Goal: Task Accomplishment & Management: Complete application form

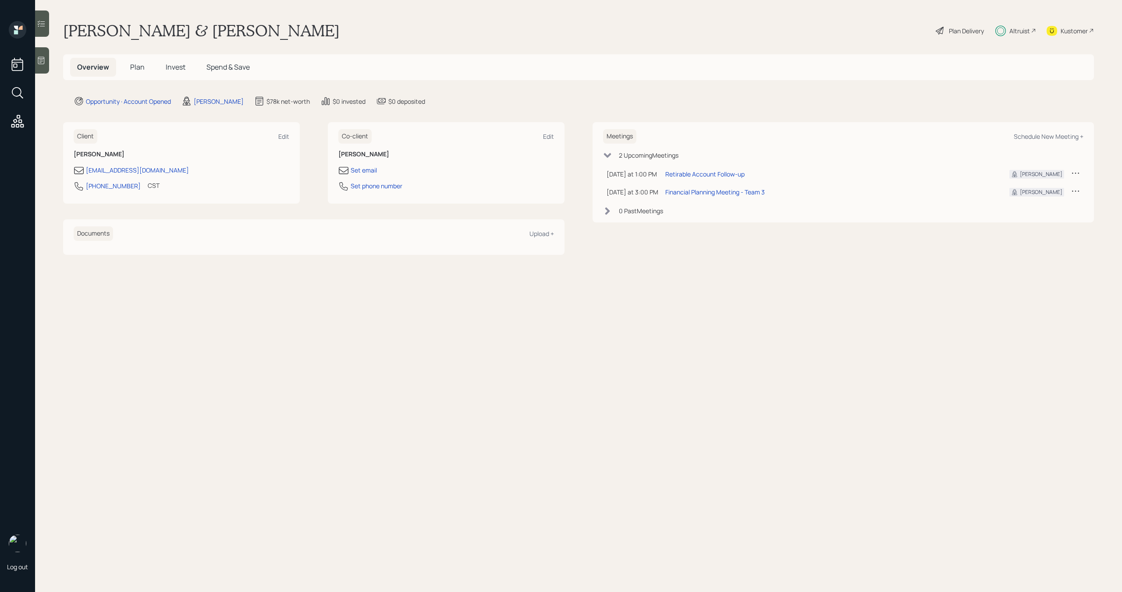
click at [174, 72] on h5 "Invest" at bounding box center [176, 67] width 34 height 19
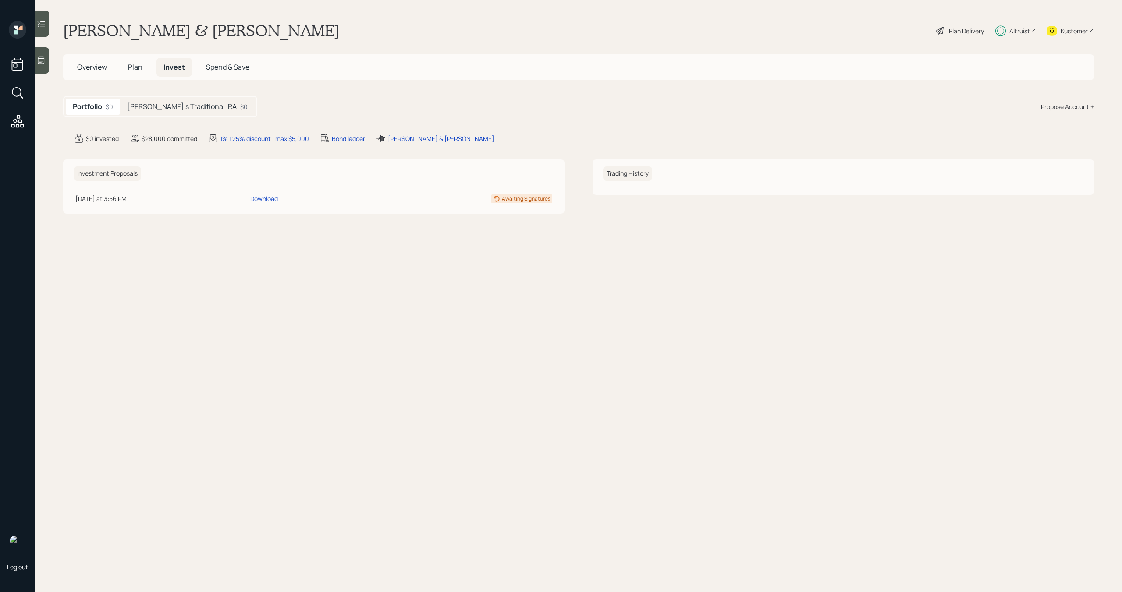
click at [185, 105] on h5 "[PERSON_NAME]'s Traditional IRA" at bounding box center [182, 107] width 110 height 8
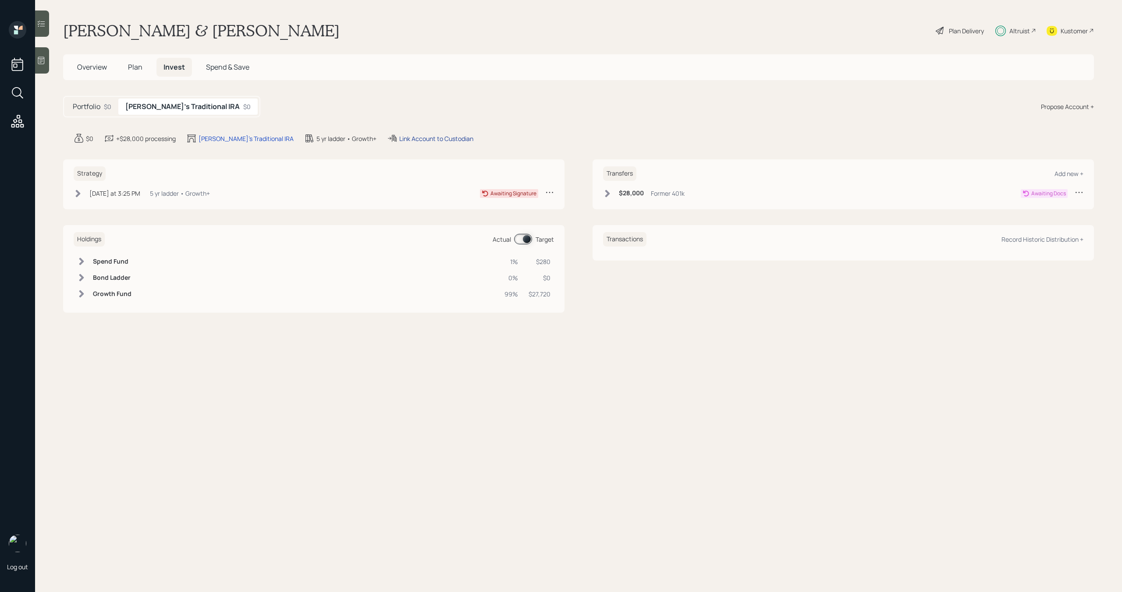
click at [428, 141] on div "Link Account to Custodian" at bounding box center [436, 138] width 74 height 9
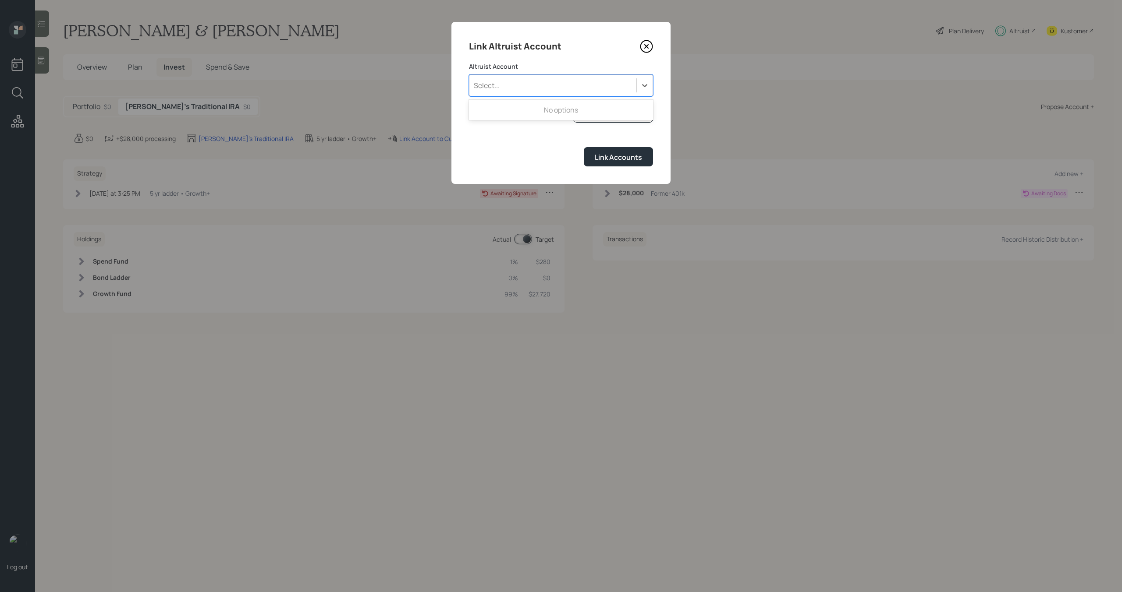
click at [544, 94] on div "Select..." at bounding box center [561, 85] width 184 height 22
click at [531, 139] on form "Altruist Account Use Up and Down to choose options, press Enter to select the c…" at bounding box center [561, 114] width 184 height 104
click at [601, 123] on link "I don't see the account" at bounding box center [613, 115] width 80 height 16
click at [601, 119] on div "I don't see the account" at bounding box center [613, 114] width 68 height 9
click at [489, 95] on div "Select..." at bounding box center [561, 85] width 184 height 22
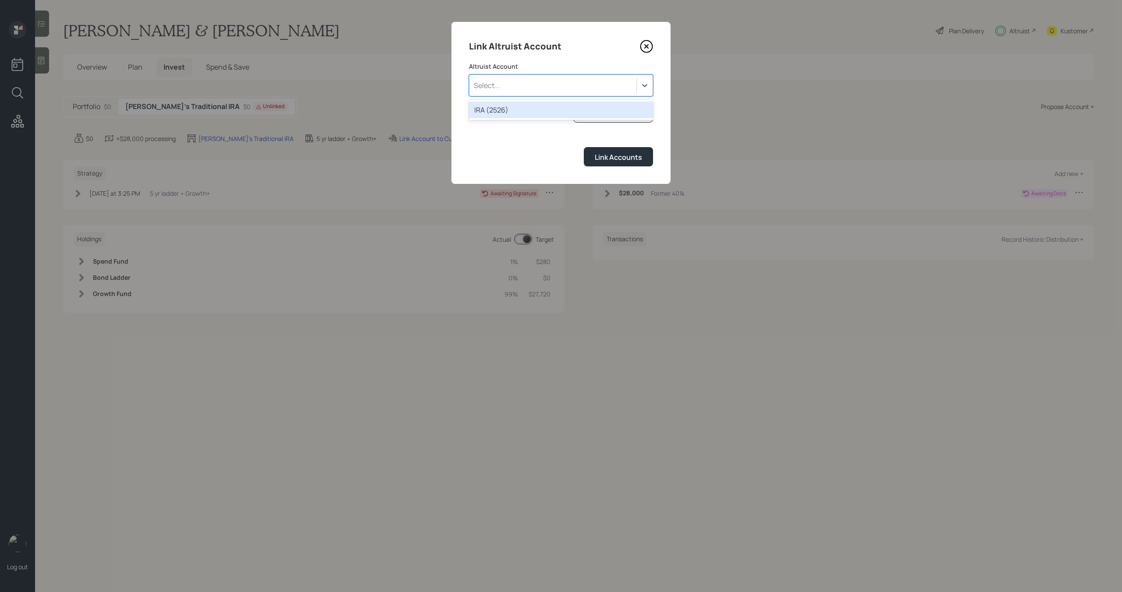
click at [493, 108] on div "IRA (2526)" at bounding box center [561, 110] width 184 height 17
click at [598, 159] on div "Link Accounts" at bounding box center [618, 157] width 47 height 10
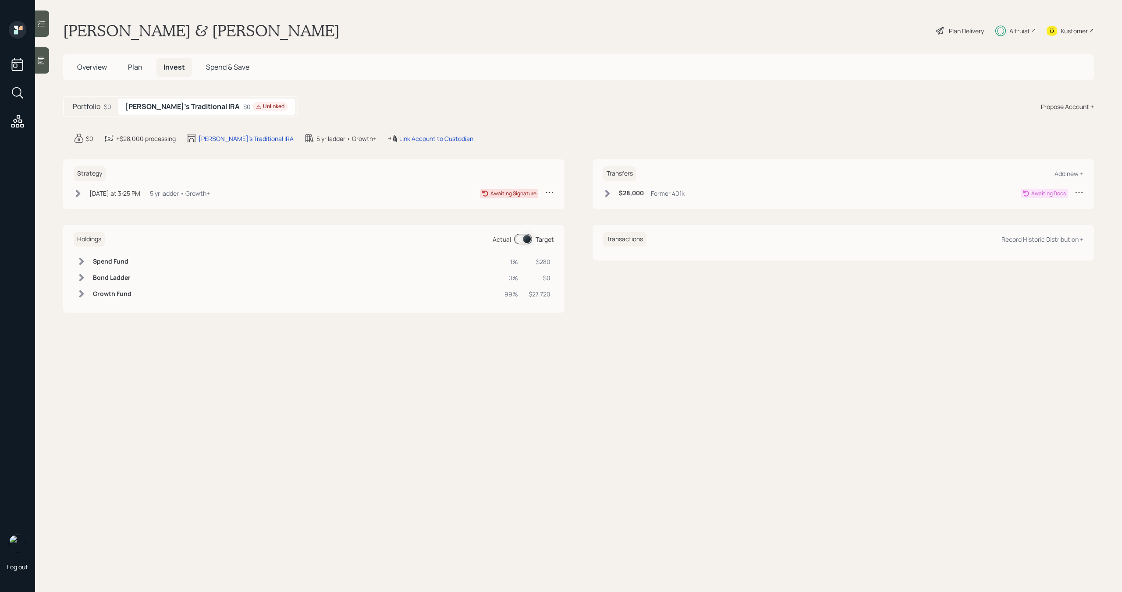
click at [95, 112] on div "Portfolio $0" at bounding box center [92, 107] width 53 height 16
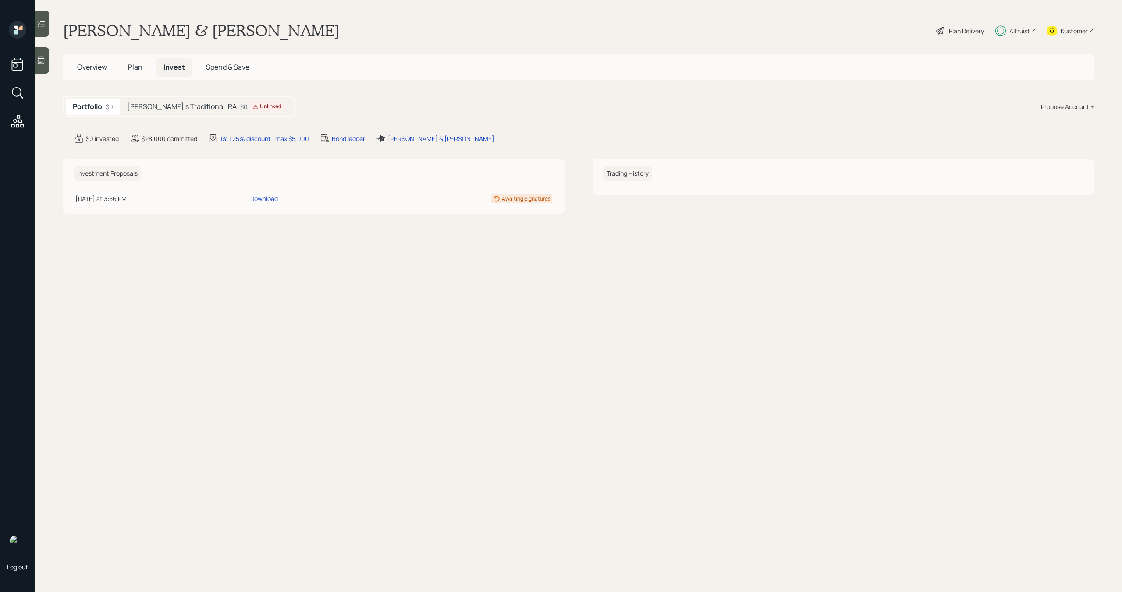
click at [169, 109] on h5 "[PERSON_NAME]'s Traditional IRA" at bounding box center [182, 107] width 110 height 8
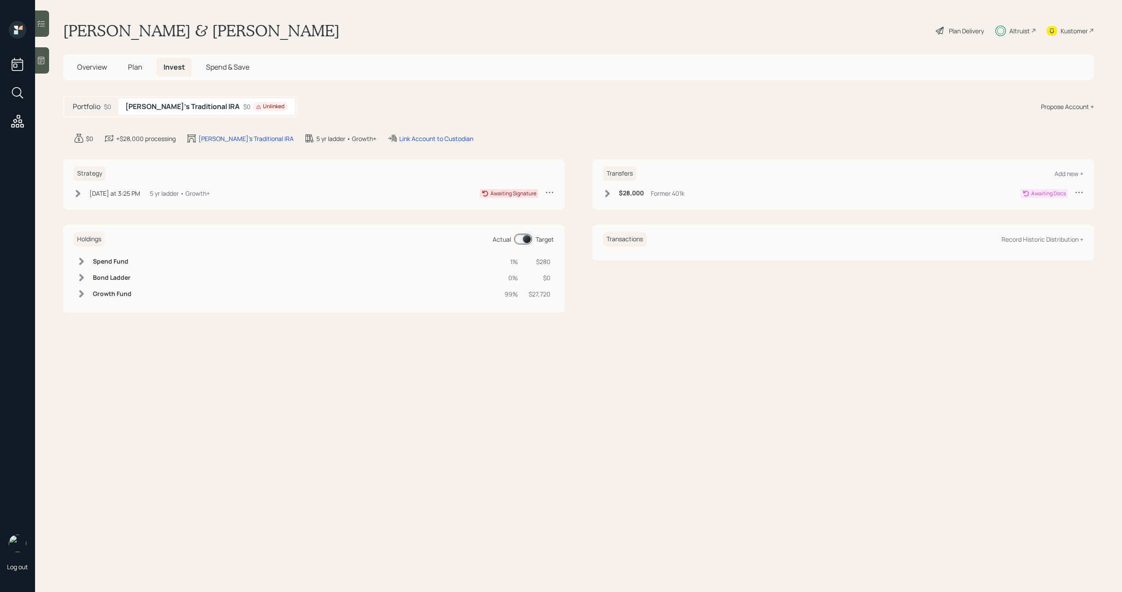
click at [607, 191] on icon at bounding box center [607, 193] width 5 height 7
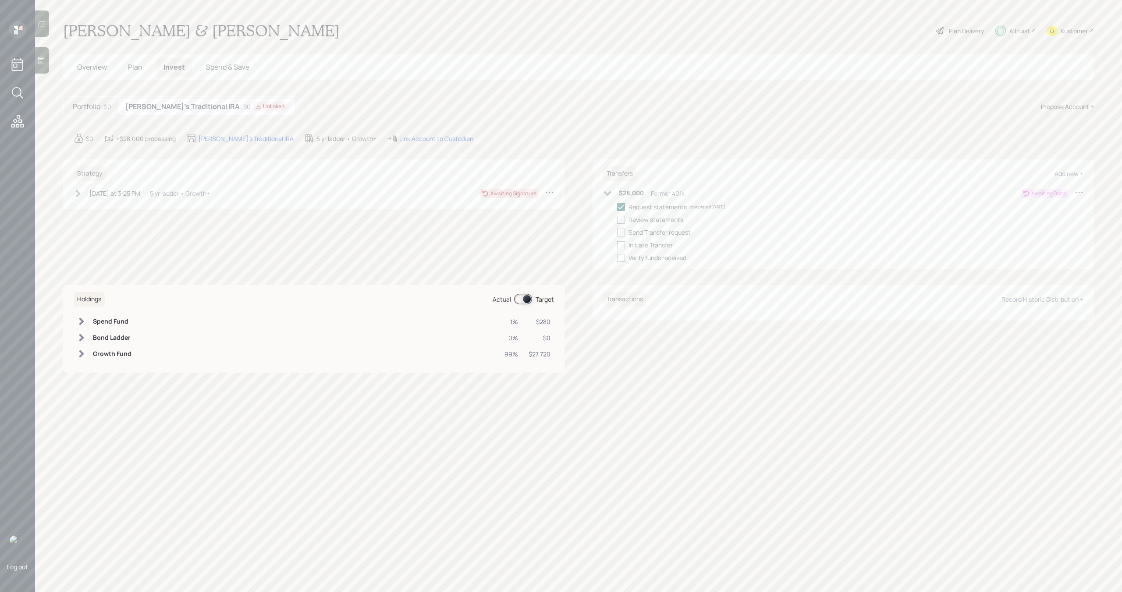
click at [607, 191] on icon at bounding box center [607, 193] width 9 height 9
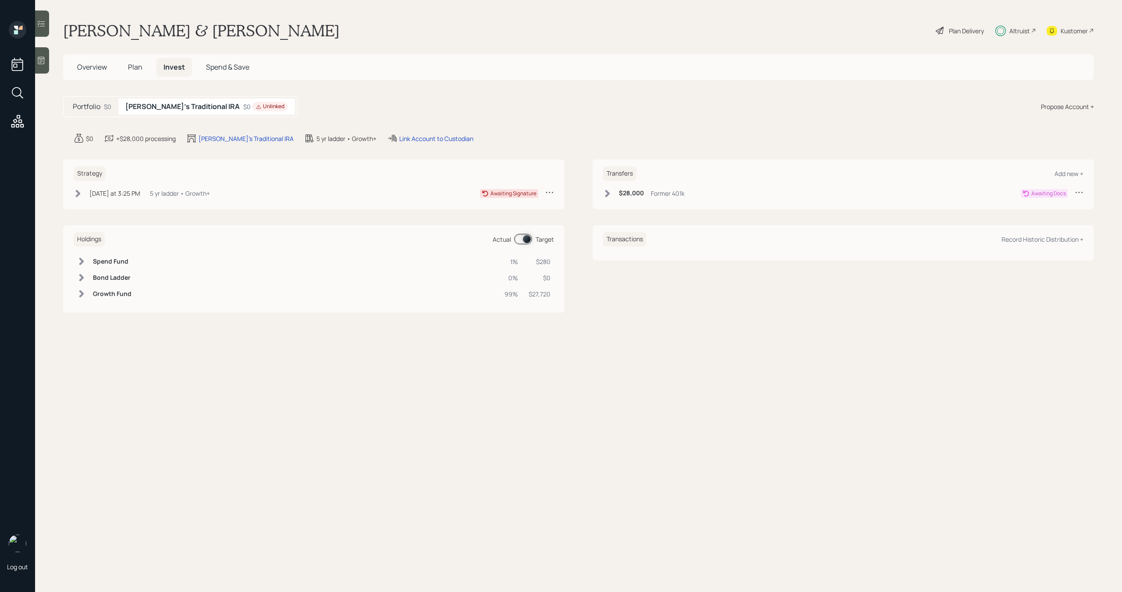
click at [88, 114] on div "Portfolio $0" at bounding box center [92, 107] width 53 height 16
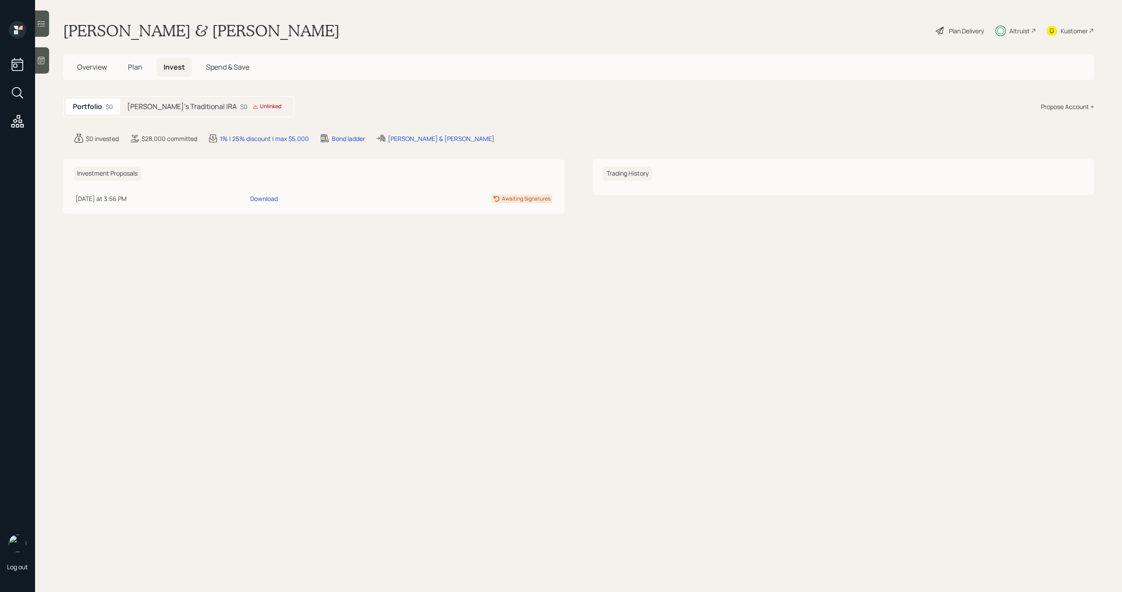
click at [162, 106] on h5 "[PERSON_NAME]'s Traditional IRA" at bounding box center [182, 107] width 110 height 8
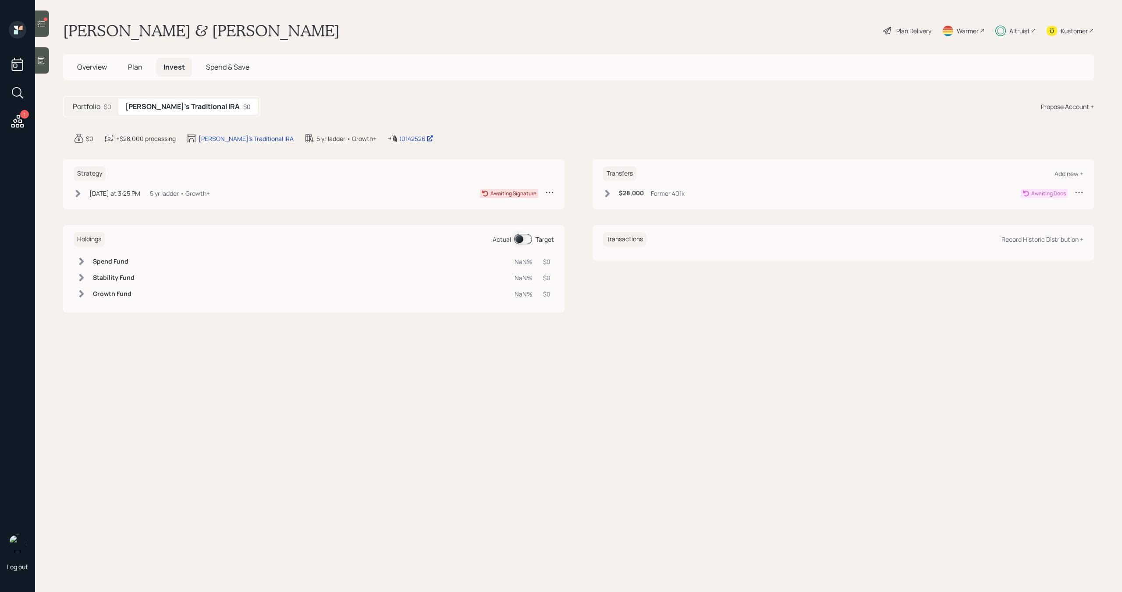
click at [16, 120] on icon at bounding box center [17, 121] width 13 height 13
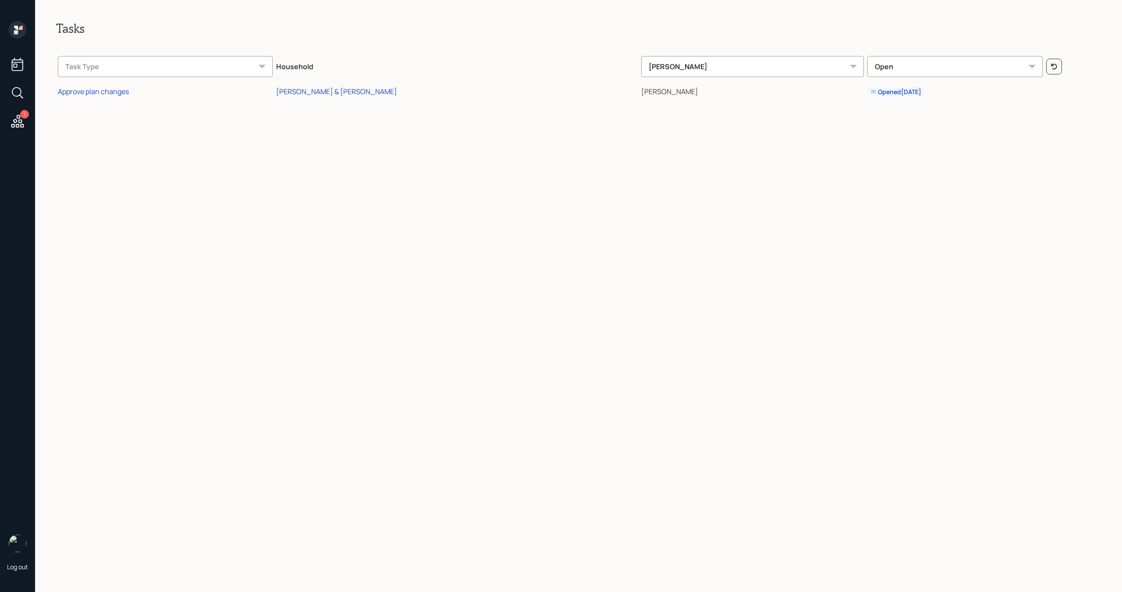
click at [12, 67] on icon at bounding box center [17, 64] width 11 height 13
click at [362, 90] on div "[PERSON_NAME] & [PERSON_NAME]" at bounding box center [336, 92] width 121 height 10
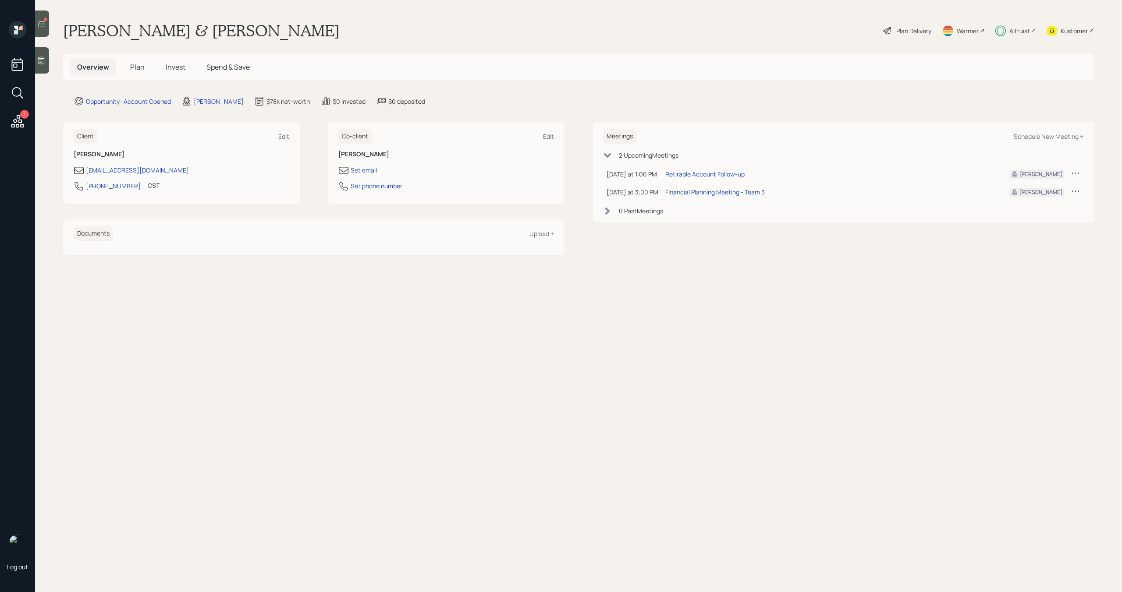
click at [44, 27] on icon at bounding box center [41, 23] width 9 height 9
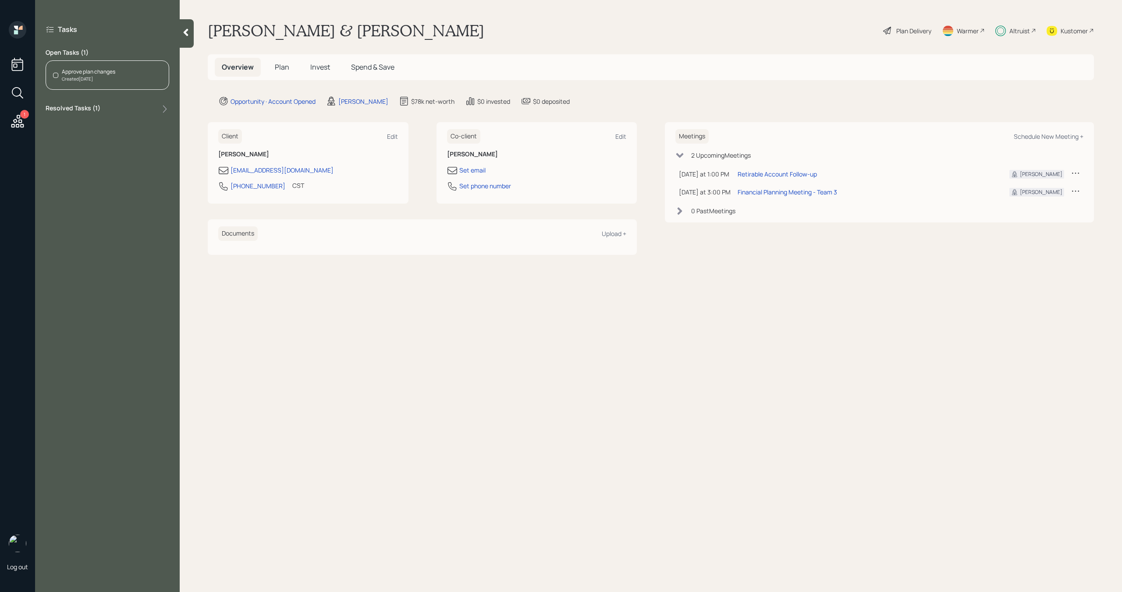
click at [89, 84] on div "Approve plan changes Created Today" at bounding box center [108, 74] width 124 height 29
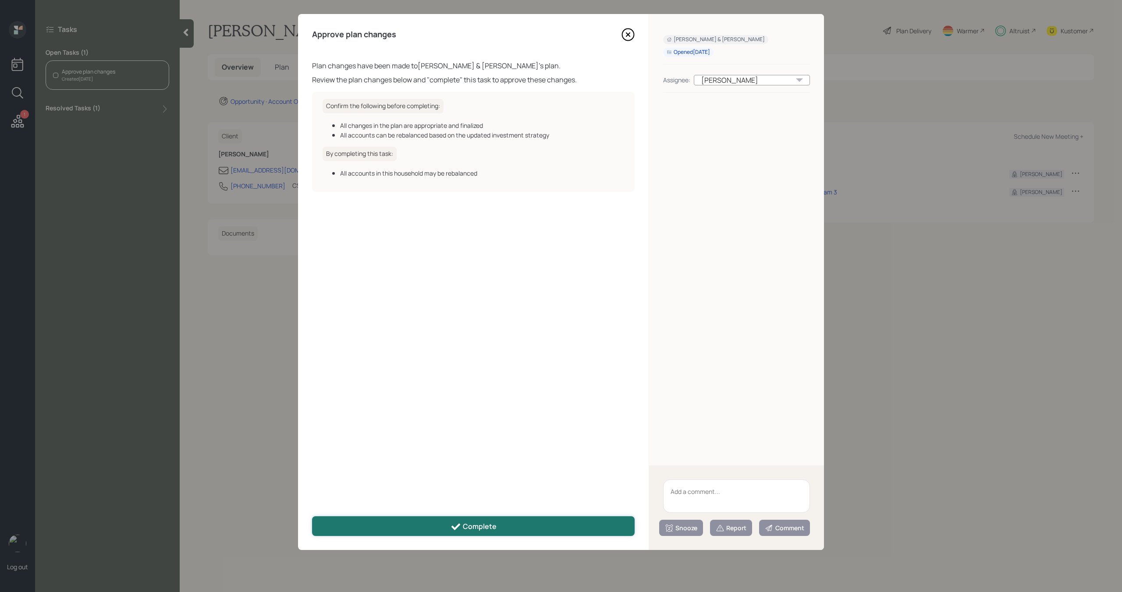
click at [464, 526] on div "Complete" at bounding box center [473, 527] width 46 height 11
